Goal: Transaction & Acquisition: Purchase product/service

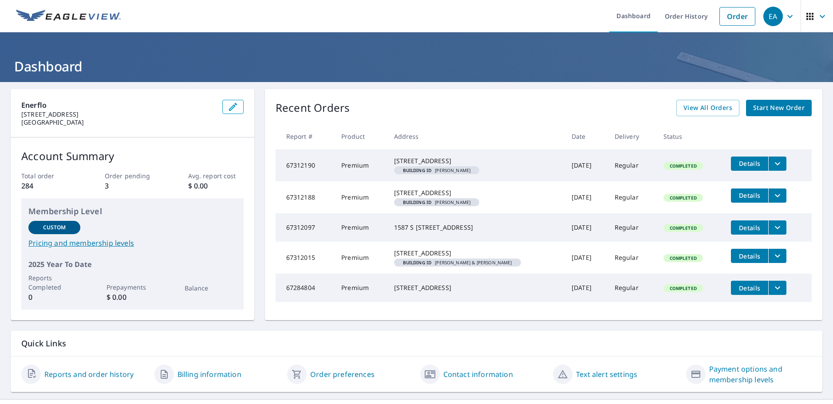
click at [765, 107] on span "Start New Order" at bounding box center [779, 108] width 52 height 11
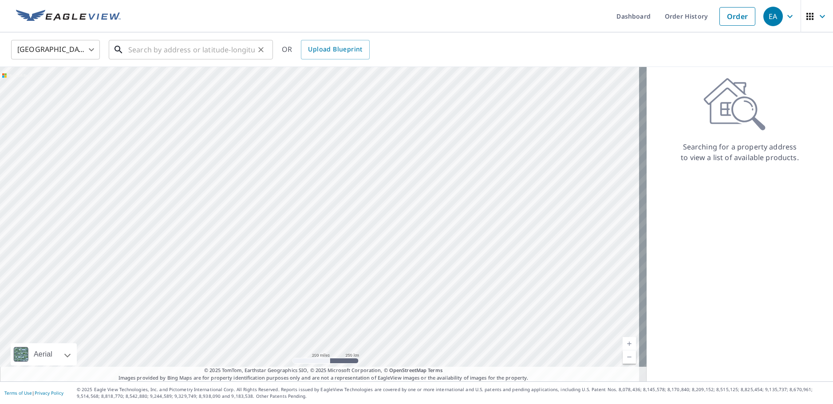
click at [205, 52] on input "text" at bounding box center [191, 49] width 127 height 25
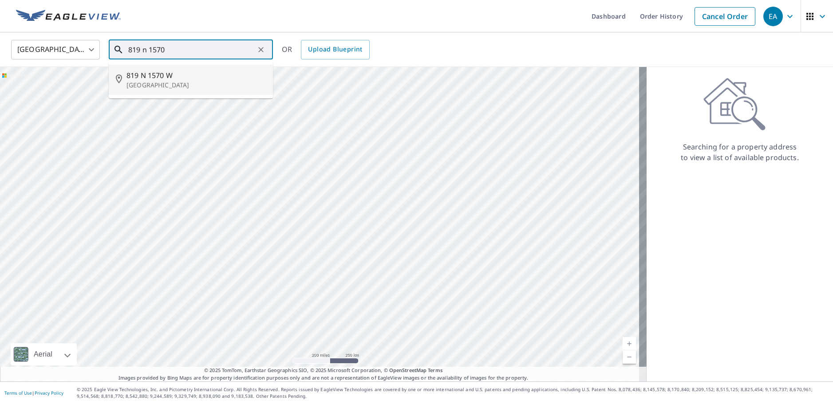
click at [216, 76] on span "819 N 1570 W" at bounding box center [196, 75] width 139 height 11
type input "[STREET_ADDRESS]"
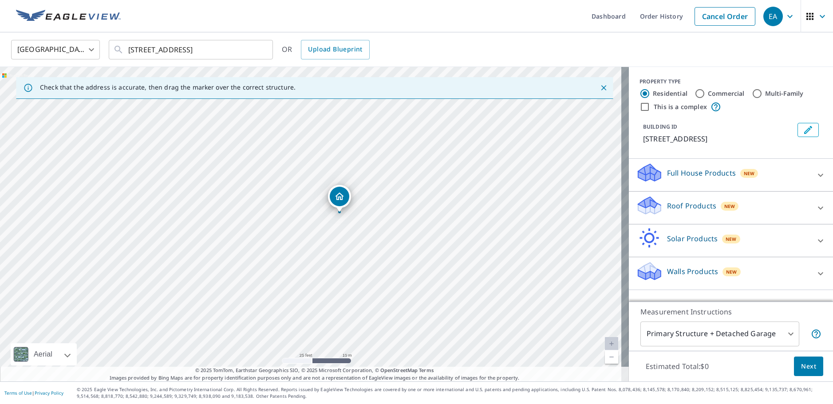
drag, startPoint x: 230, startPoint y: 291, endPoint x: 406, endPoint y: 166, distance: 215.6
click at [406, 166] on div "[STREET_ADDRESS]" at bounding box center [314, 224] width 629 height 315
click at [667, 205] on p "Roof Products" at bounding box center [691, 206] width 49 height 11
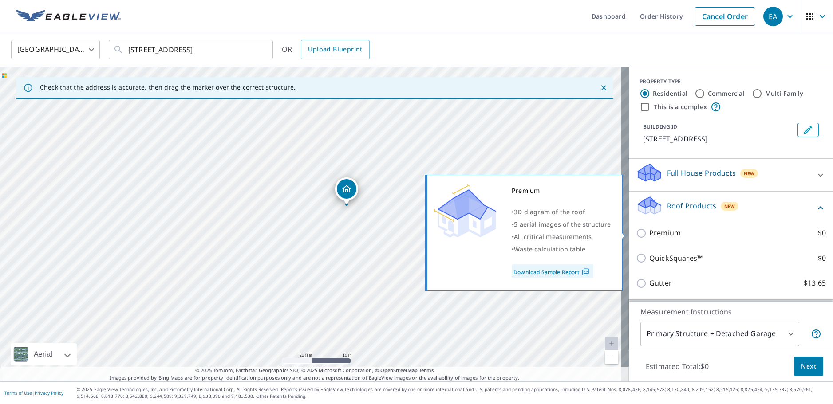
click at [691, 233] on label "Premium $0" at bounding box center [738, 233] width 177 height 11
click at [650, 233] on input "Premium $0" at bounding box center [642, 233] width 13 height 11
checkbox input "true"
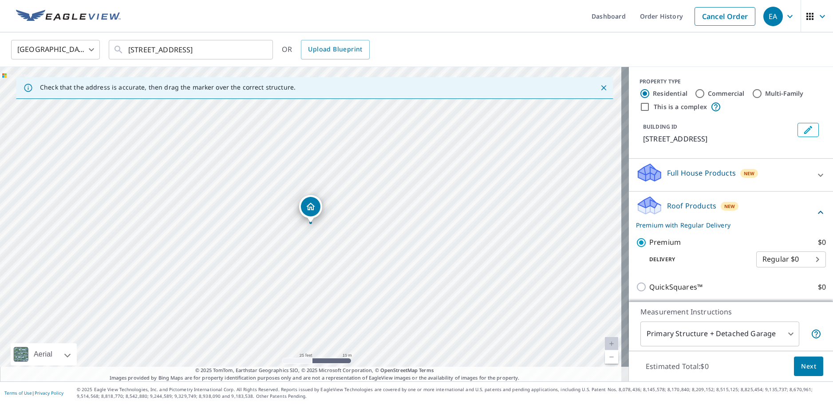
click at [784, 263] on body "EA EA Dashboard Order History Cancel Order EA [GEOGRAPHIC_DATA] [GEOGRAPHIC_DAT…" at bounding box center [416, 202] width 833 height 404
click at [783, 295] on li "3 Hour $0" at bounding box center [776, 292] width 70 height 16
type input "7"
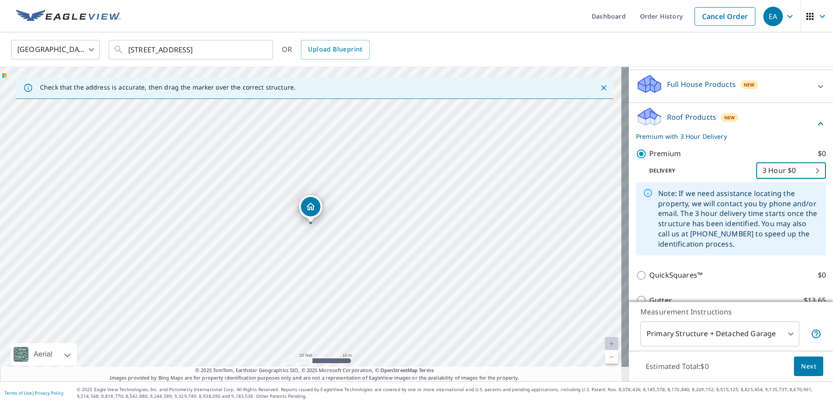
scroll to position [170, 0]
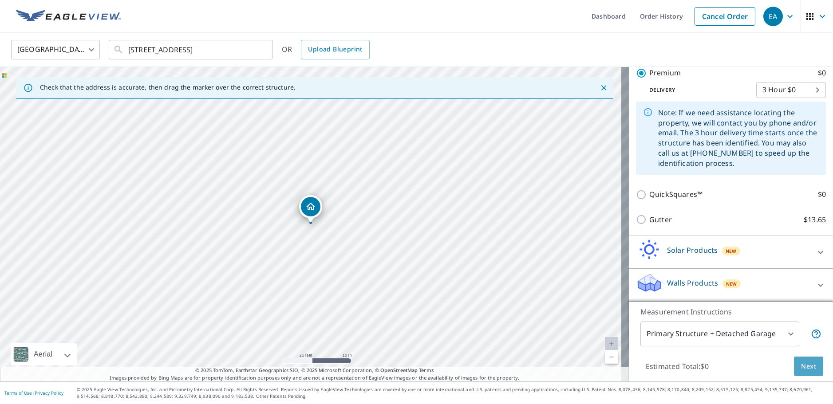
click at [794, 366] on button "Next" at bounding box center [808, 367] width 29 height 20
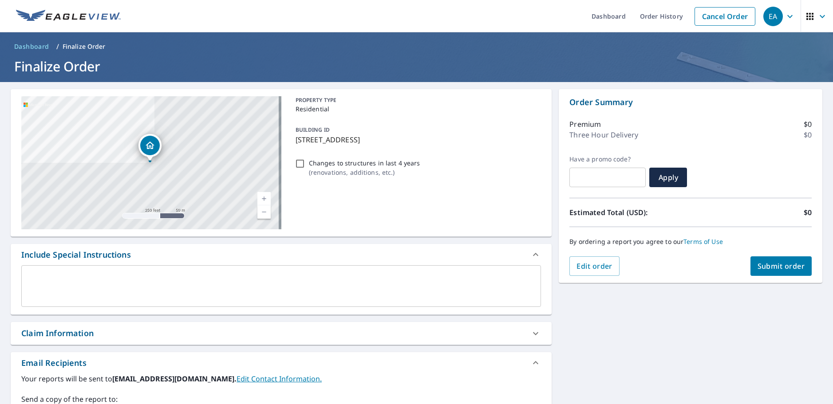
scroll to position [133, 0]
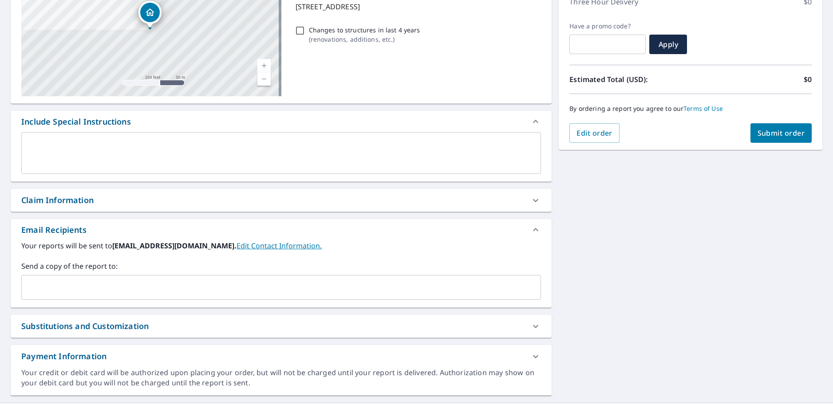
click at [103, 286] on input "text" at bounding box center [274, 287] width 499 height 17
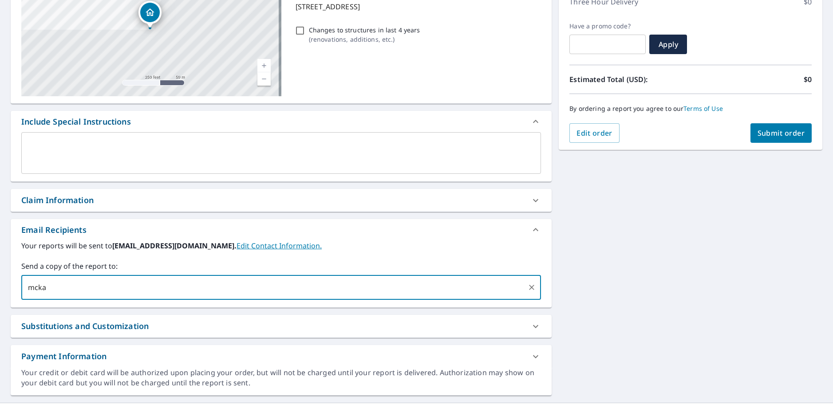
type input "[PERSON_NAME]"
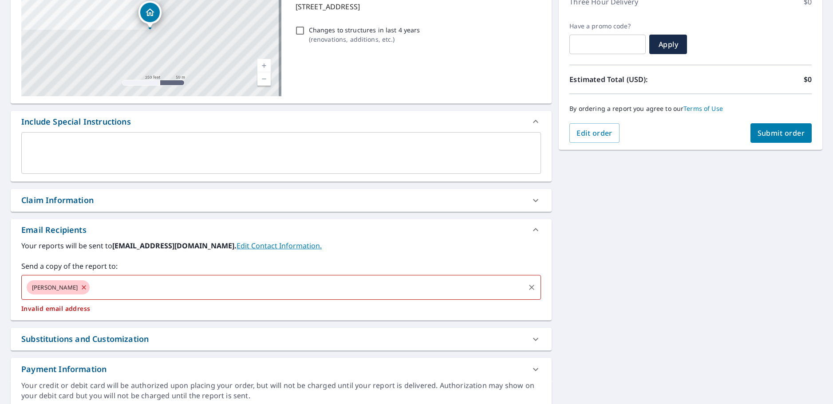
type input "@"
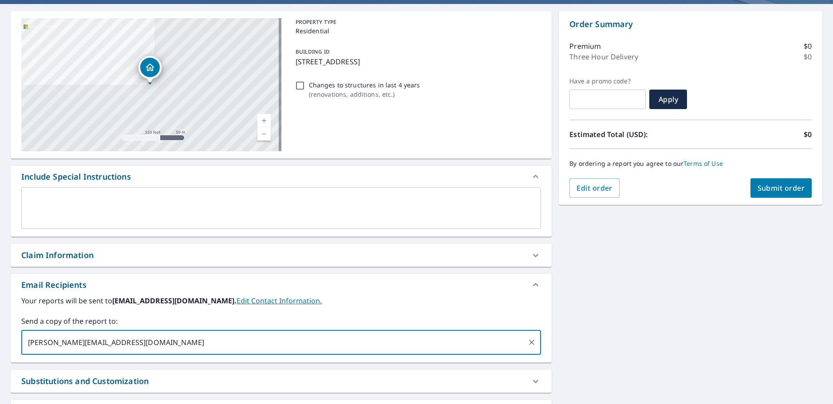
scroll to position [0, 0]
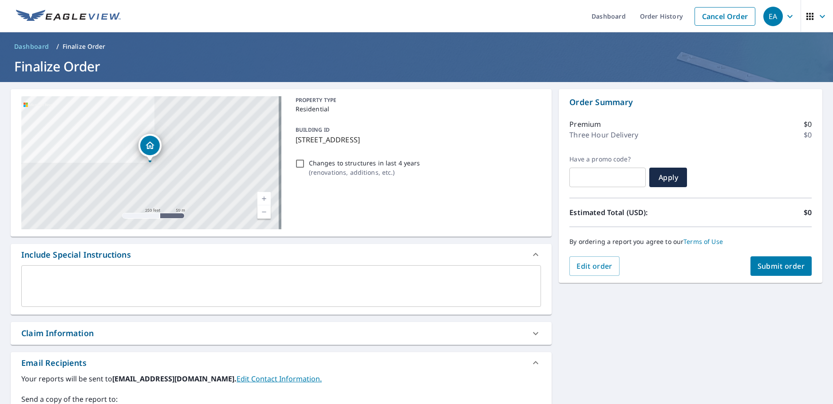
type input "[PERSON_NAME][EMAIL_ADDRESS][DOMAIN_NAME]"
click at [761, 264] on span "Submit order" at bounding box center [782, 267] width 48 height 10
